Goal: Task Accomplishment & Management: Manage account settings

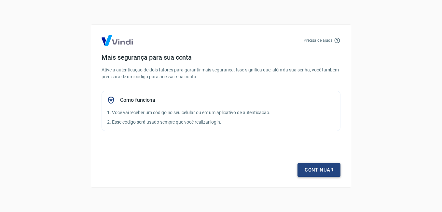
click at [333, 171] on link "Continuar" at bounding box center [319, 170] width 43 height 14
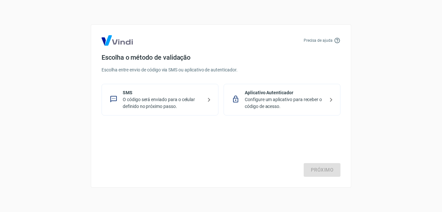
click at [299, 97] on p "Configure um aplicativo para receber o código de acesso." at bounding box center [285, 103] width 80 height 14
click at [320, 166] on link "Próximo" at bounding box center [322, 170] width 37 height 14
